Goal: Information Seeking & Learning: Compare options

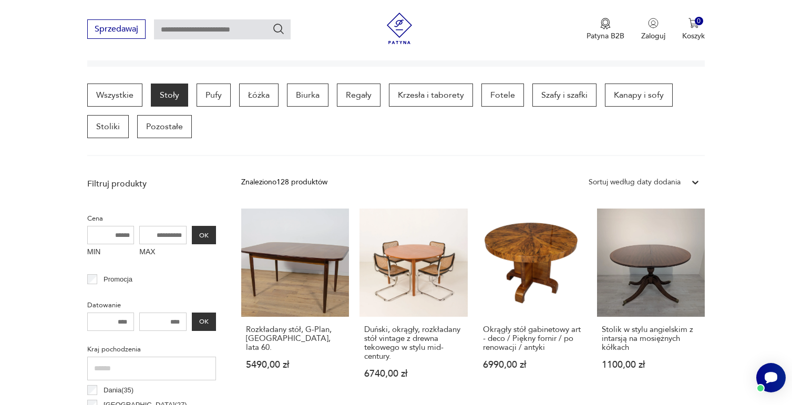
scroll to position [331, 0]
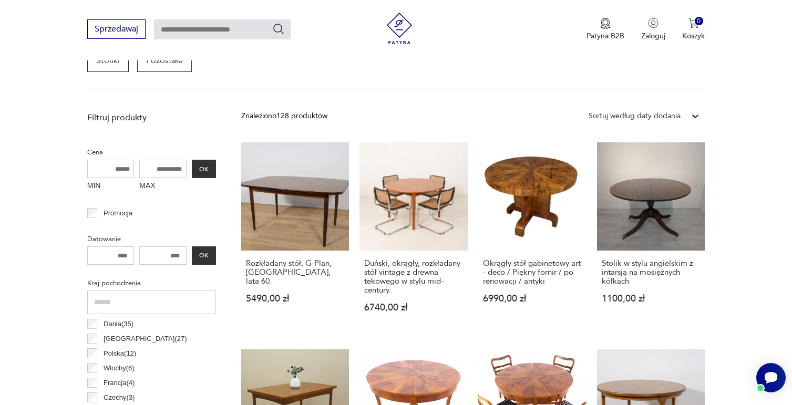
click at [168, 168] on input "MAX" at bounding box center [162, 169] width 47 height 18
click at [197, 164] on button "OK" at bounding box center [204, 169] width 24 height 18
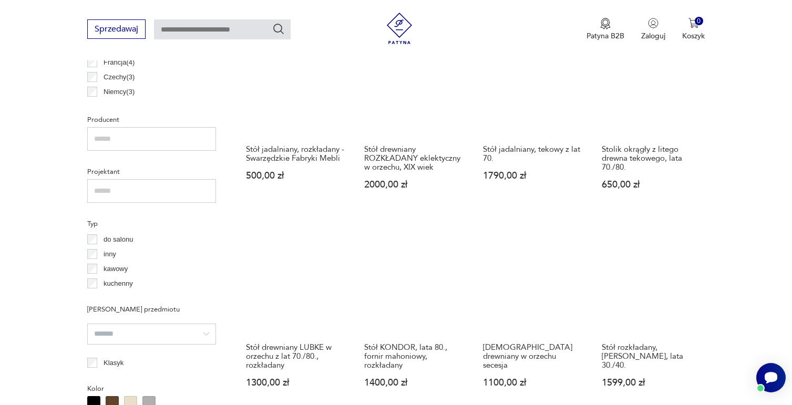
scroll to position [679, 0]
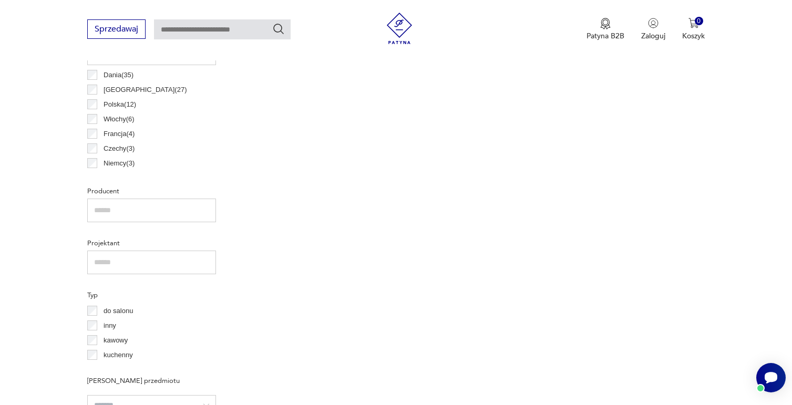
scroll to position [594, 0]
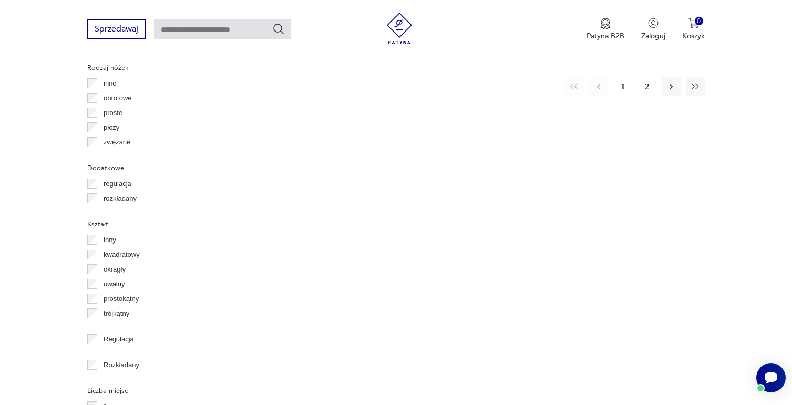
scroll to position [1225, 0]
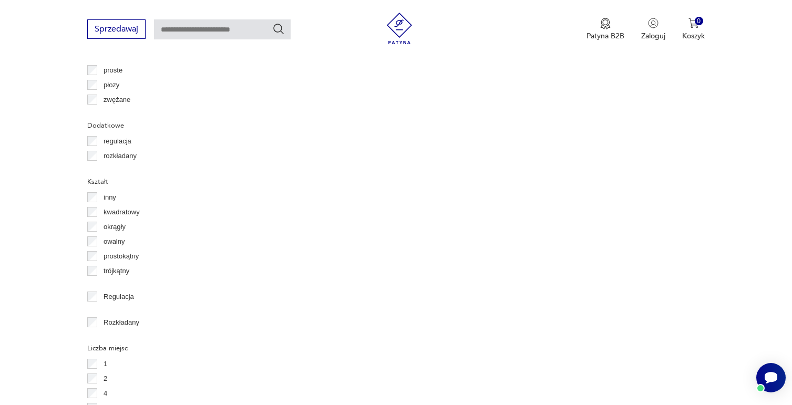
scroll to position [1278, 0]
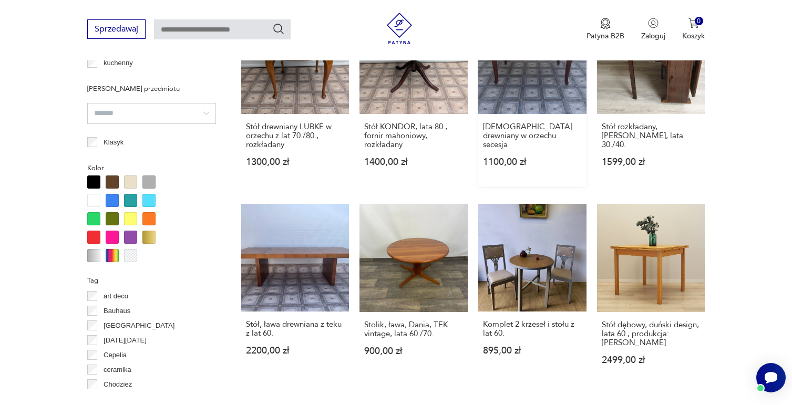
scroll to position [1015, 0]
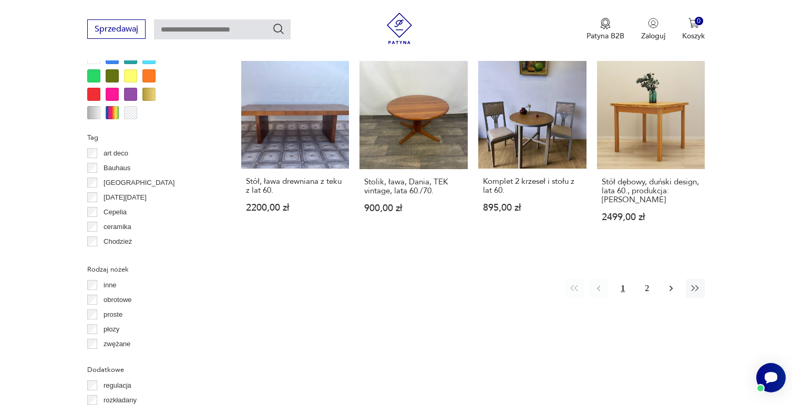
click at [673, 287] on icon "button" at bounding box center [671, 288] width 11 height 11
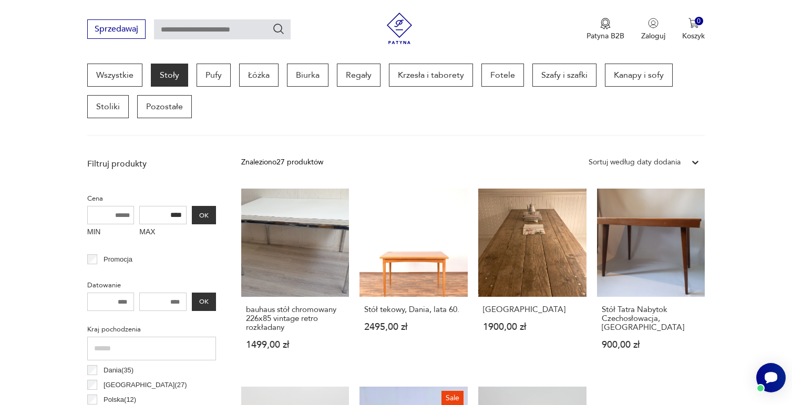
scroll to position [279, 0]
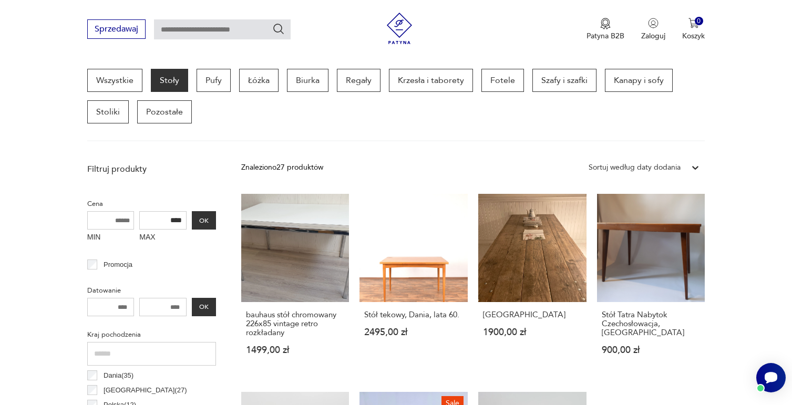
drag, startPoint x: 153, startPoint y: 220, endPoint x: 169, endPoint y: 222, distance: 15.9
click at [169, 222] on input "****" at bounding box center [162, 220] width 47 height 18
type input "****"
click at [203, 219] on button "OK" at bounding box center [204, 220] width 24 height 18
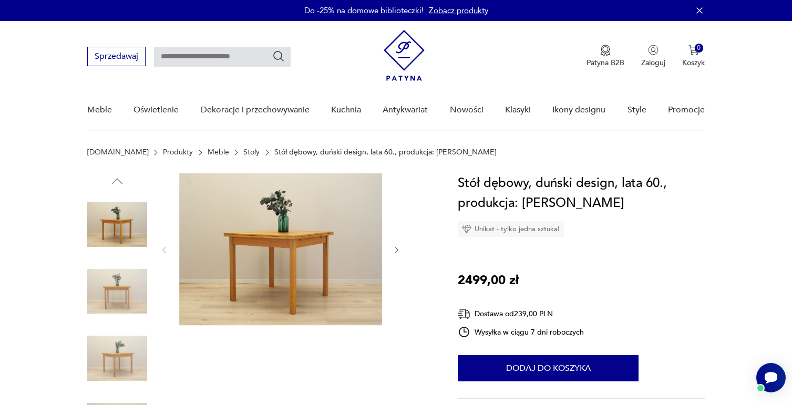
click at [111, 276] on img at bounding box center [117, 292] width 60 height 60
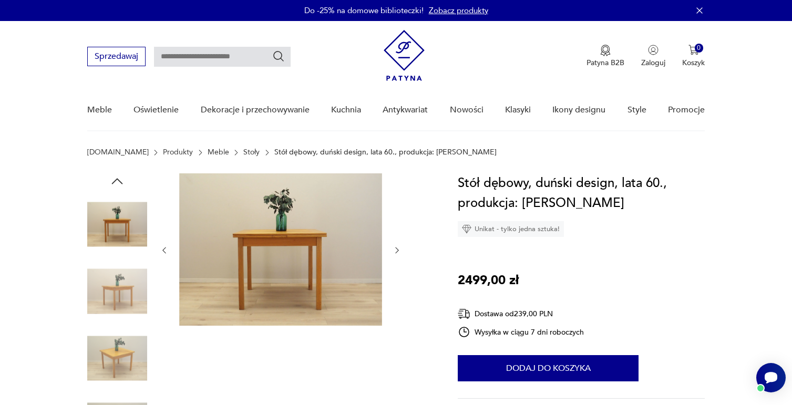
click at [114, 289] on img at bounding box center [117, 292] width 60 height 60
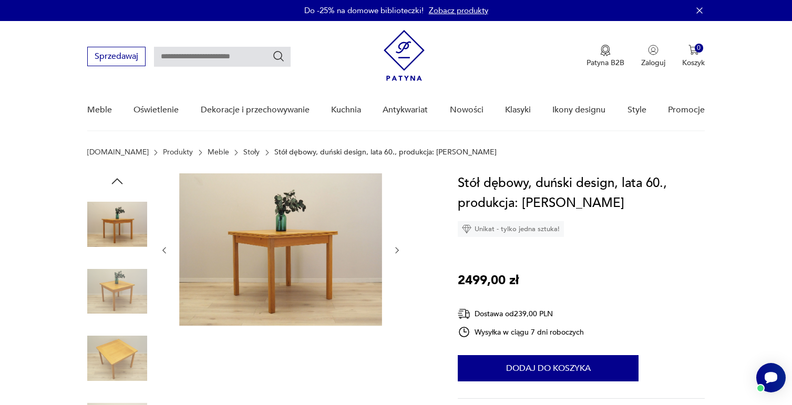
click at [125, 291] on img at bounding box center [117, 292] width 60 height 60
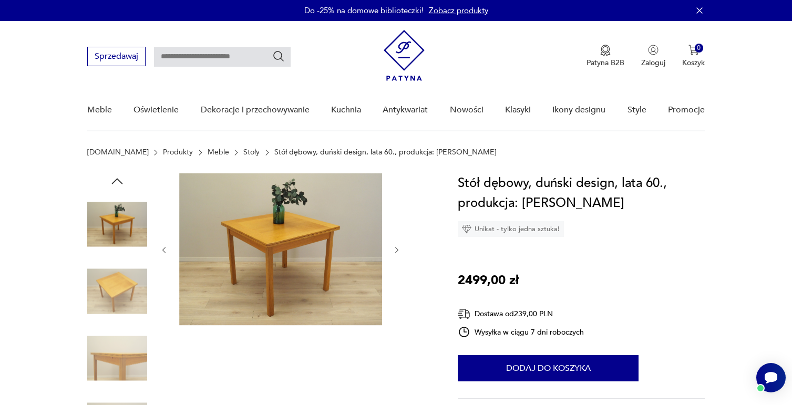
click at [119, 292] on img at bounding box center [117, 292] width 60 height 60
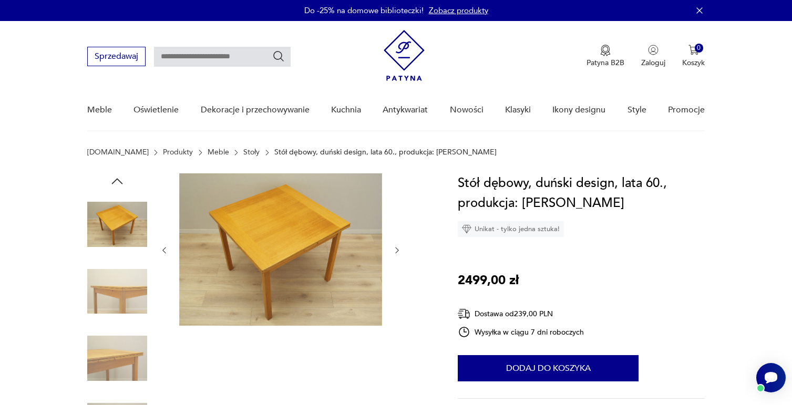
click at [117, 294] on img at bounding box center [117, 292] width 60 height 60
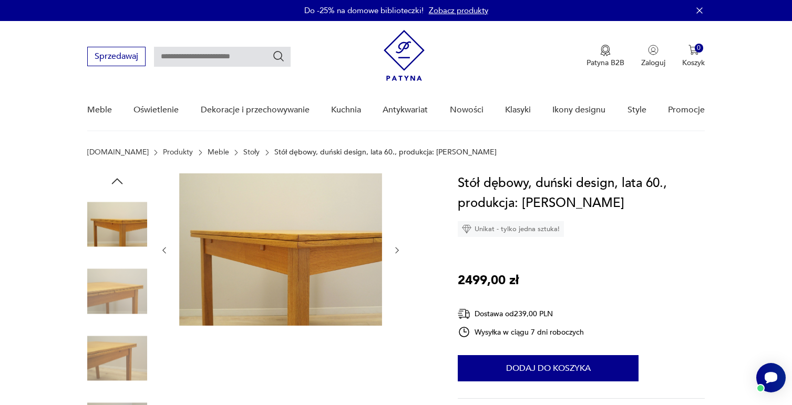
click at [121, 288] on img at bounding box center [117, 292] width 60 height 60
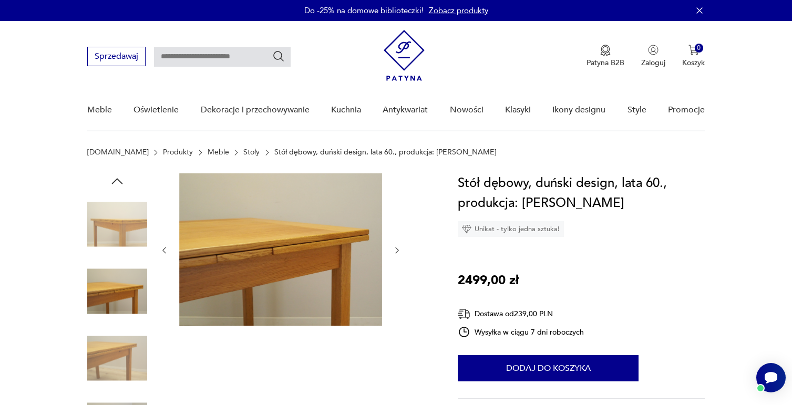
click at [117, 348] on img at bounding box center [117, 358] width 60 height 60
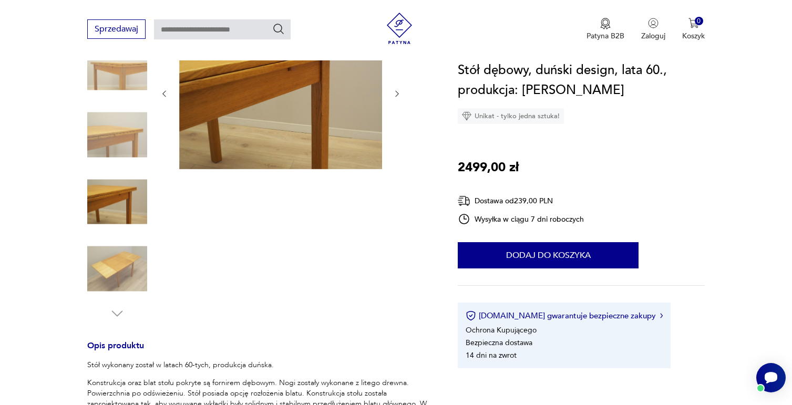
scroll to position [158, 0]
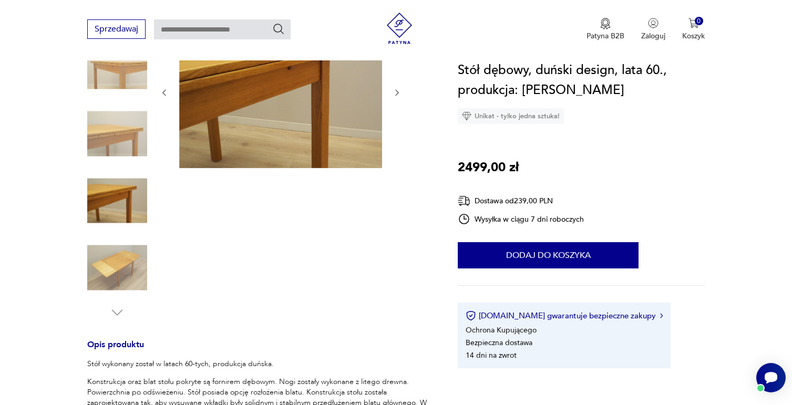
click at [100, 263] on img at bounding box center [117, 268] width 60 height 60
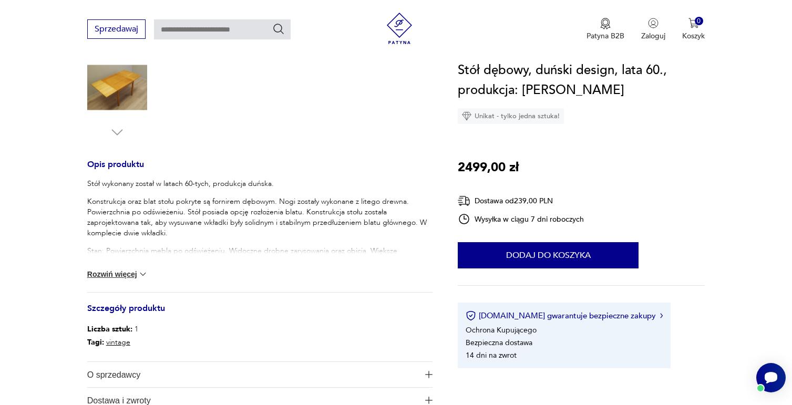
scroll to position [368, 0]
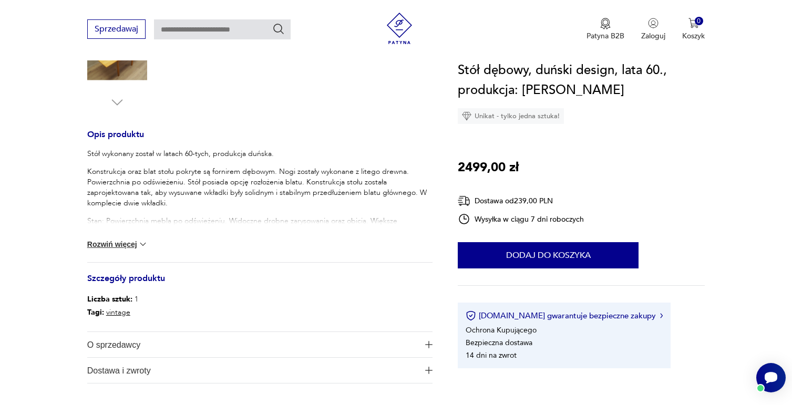
click at [104, 248] on button "Rozwiń więcej" at bounding box center [117, 244] width 61 height 11
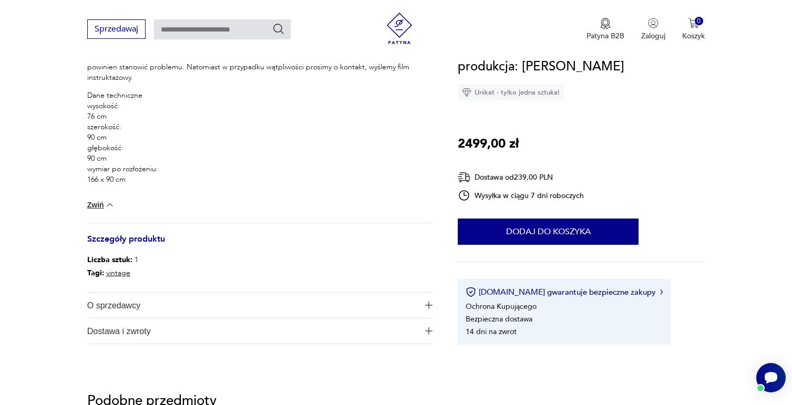
scroll to position [578, 0]
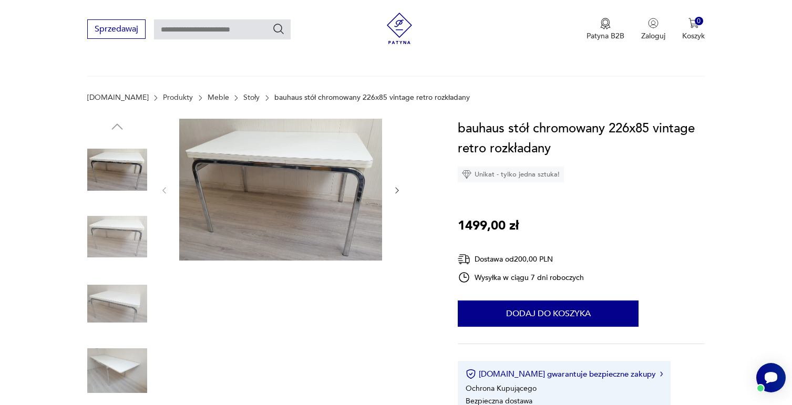
scroll to position [53, 0]
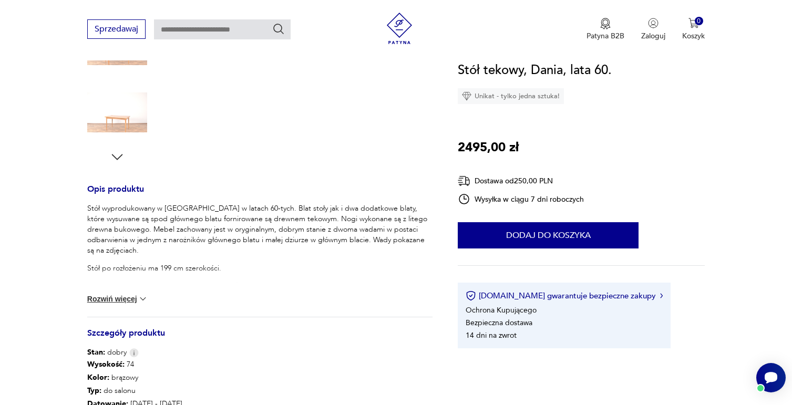
scroll to position [315, 0]
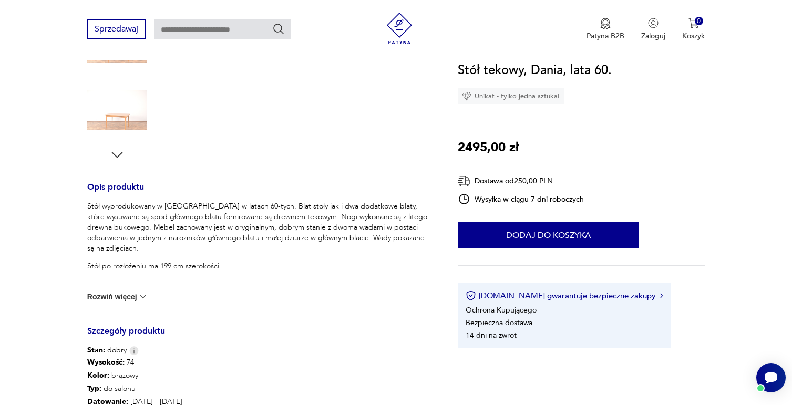
click at [115, 292] on button "Rozwiń więcej" at bounding box center [117, 297] width 61 height 11
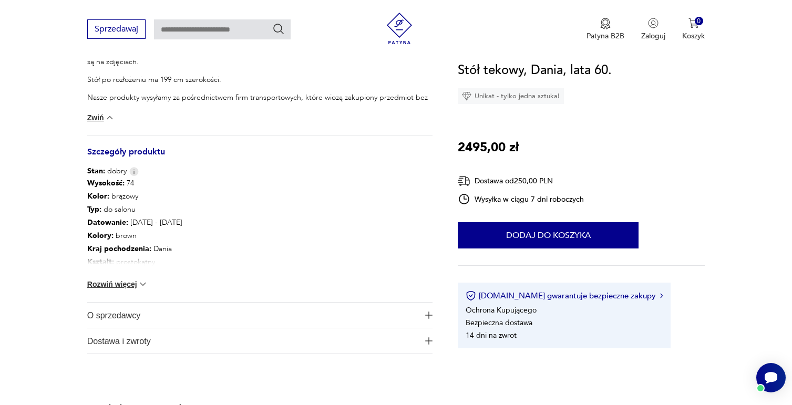
scroll to position [526, 0]
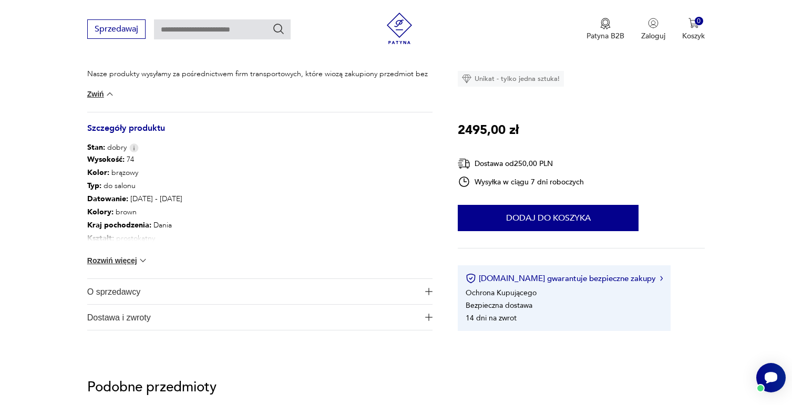
click at [120, 258] on button "Rozwiń więcej" at bounding box center [117, 260] width 61 height 11
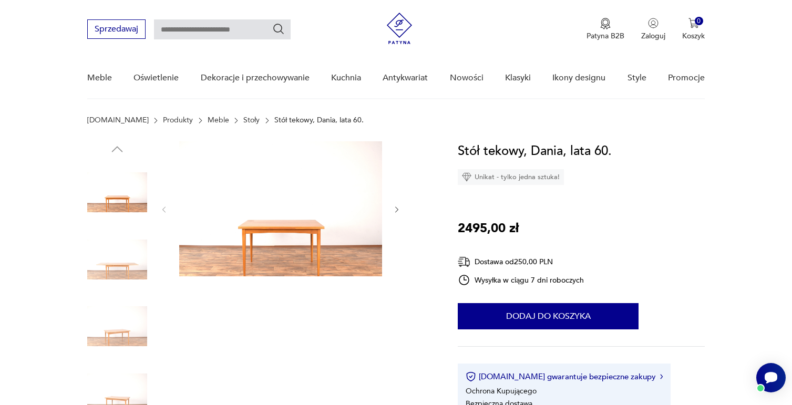
scroll to position [0, 0]
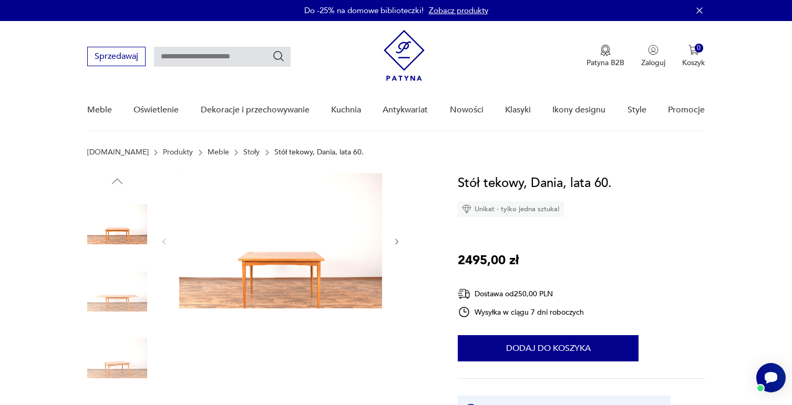
click at [113, 286] on img at bounding box center [117, 292] width 60 height 60
